Goal: Find specific page/section: Find specific page/section

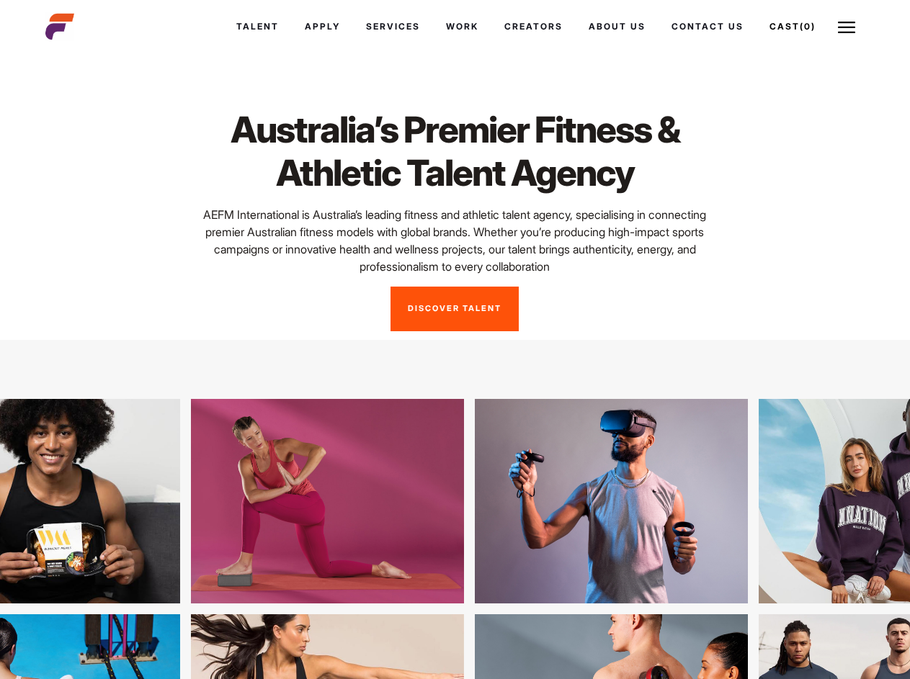
click at [790, 27] on link "Cast (0)" at bounding box center [792, 26] width 72 height 39
